Goal: Find specific page/section: Locate a particular part of the current website

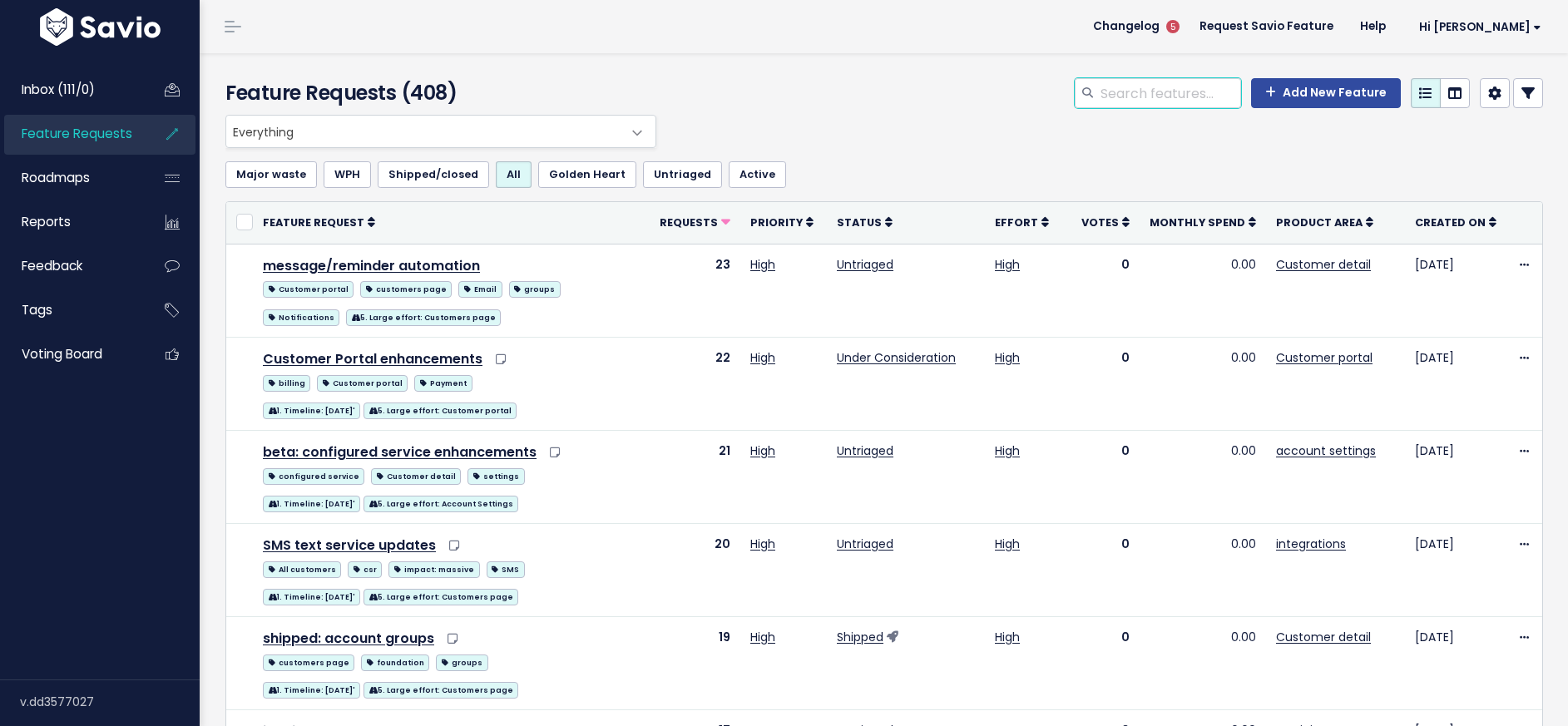
click at [1182, 100] on input "search" at bounding box center [1170, 93] width 142 height 30
type input "pre post"
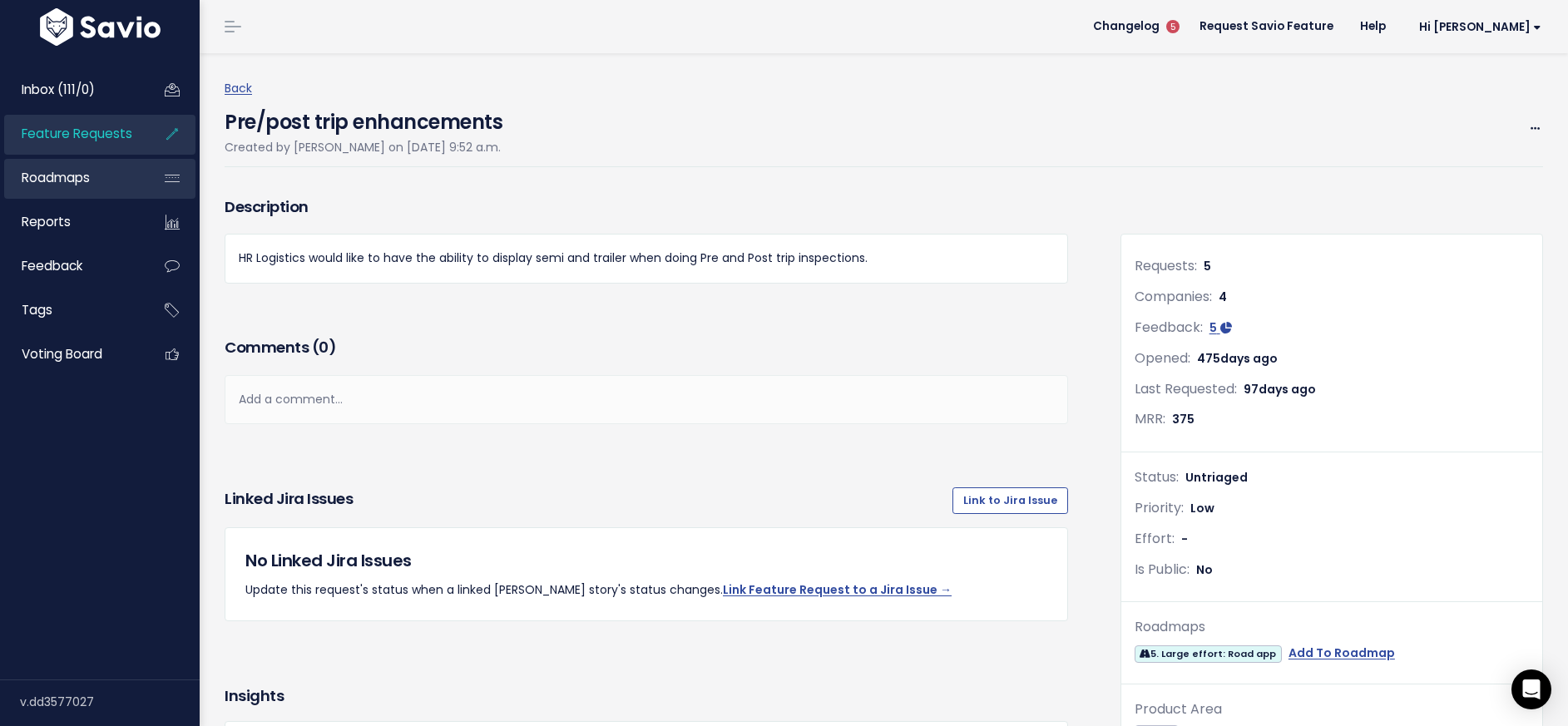
click at [94, 171] on link "Roadmaps" at bounding box center [71, 178] width 134 height 38
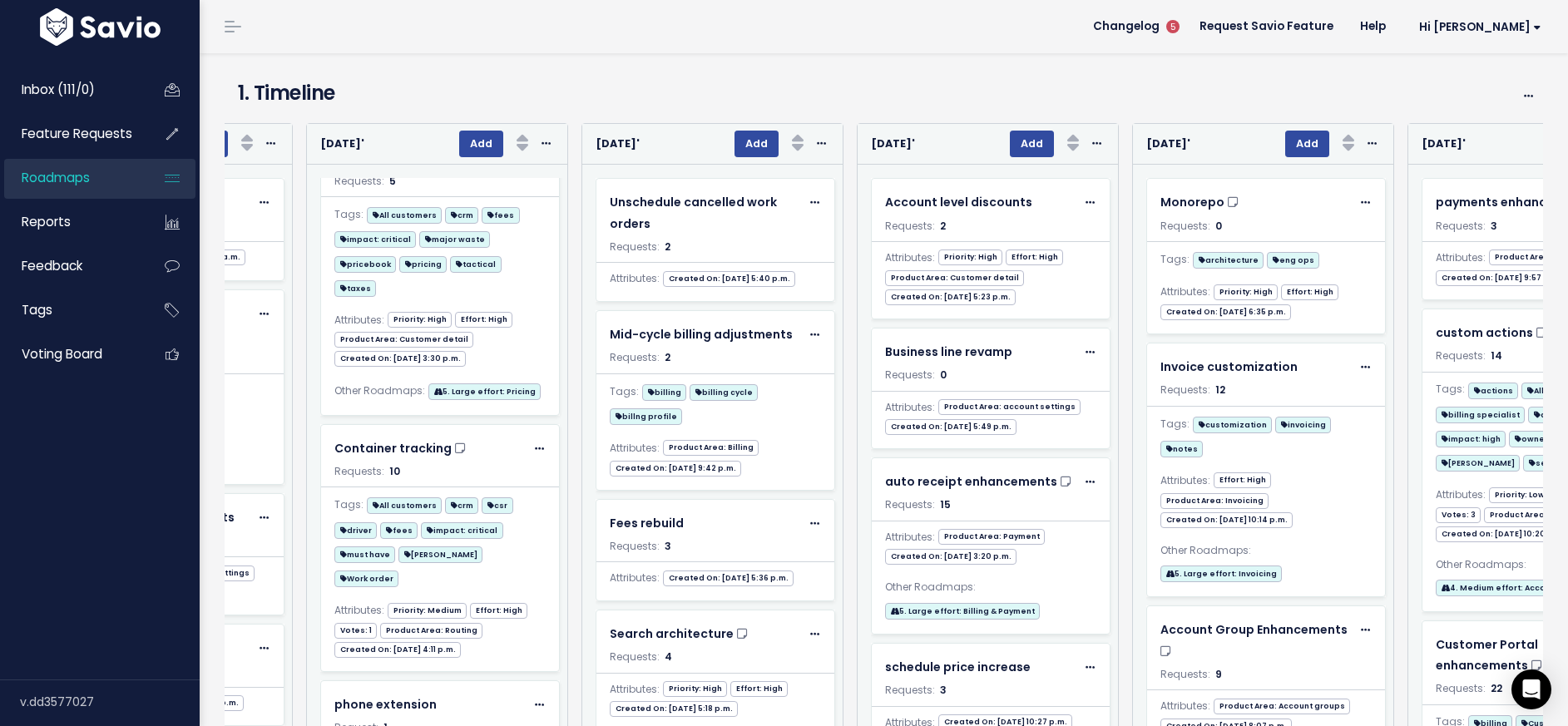
scroll to position [0, 6651]
